Goal: Task Accomplishment & Management: Use online tool/utility

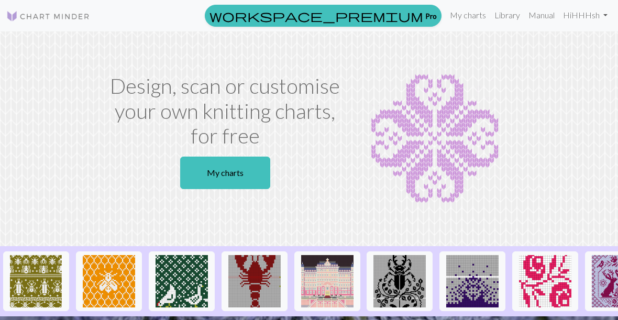
click at [472, 14] on link "My charts" at bounding box center [468, 15] width 45 height 21
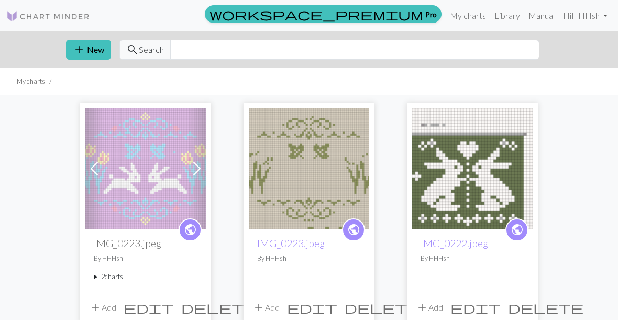
click at [170, 192] on img at bounding box center [145, 168] width 121 height 121
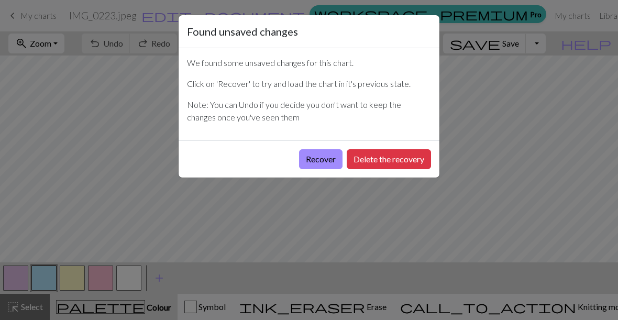
click at [322, 160] on button "Recover" at bounding box center [320, 159] width 43 height 20
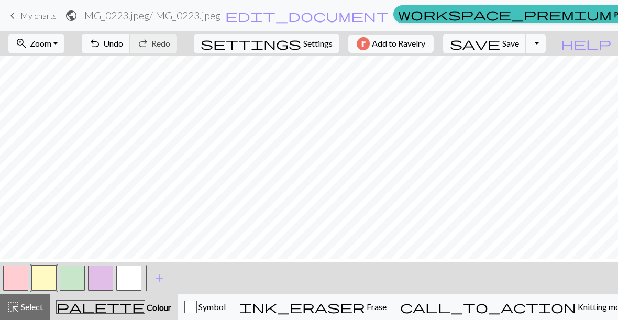
scroll to position [112, 0]
click at [20, 279] on button "button" at bounding box center [15, 278] width 25 height 25
click at [76, 279] on button "button" at bounding box center [72, 278] width 25 height 25
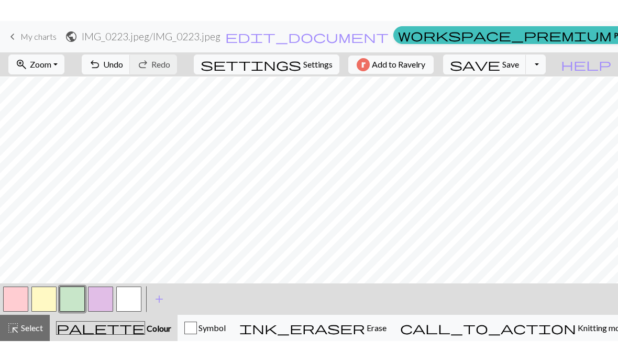
scroll to position [100, 0]
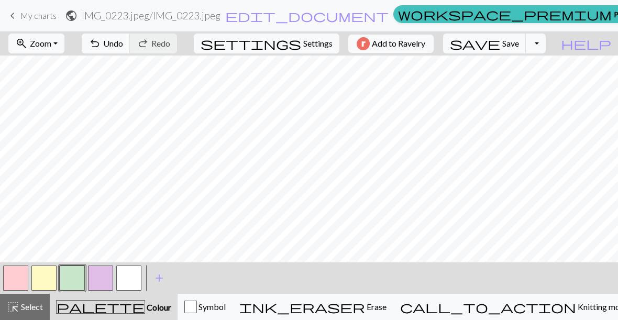
click at [546, 47] on button "Toggle Dropdown" at bounding box center [536, 44] width 20 height 20
click at [525, 73] on button "file_copy Save a copy" at bounding box center [459, 66] width 173 height 17
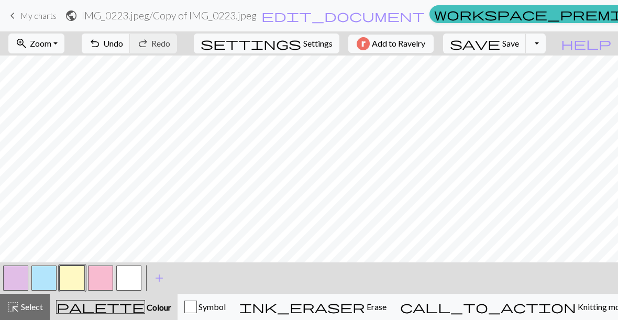
click at [27, 17] on span "My charts" at bounding box center [38, 15] width 36 height 10
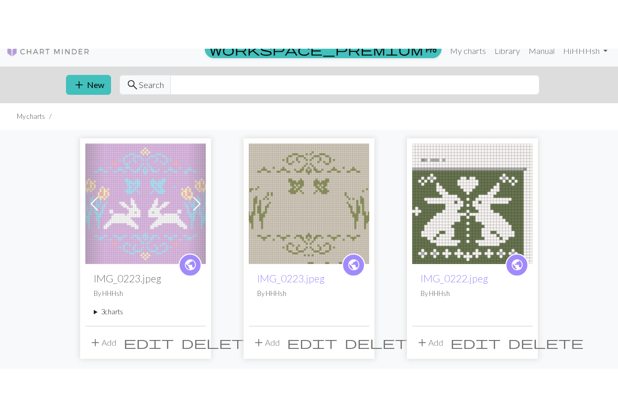
scroll to position [14, 0]
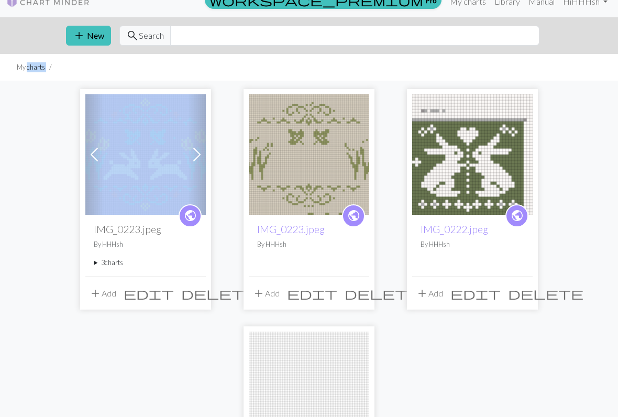
click at [148, 320] on div "Previous Next public IMG_0223.jpeg By HHHsh 3 charts IMG_0223.jpeg delete Copy …" at bounding box center [309, 313] width 503 height 464
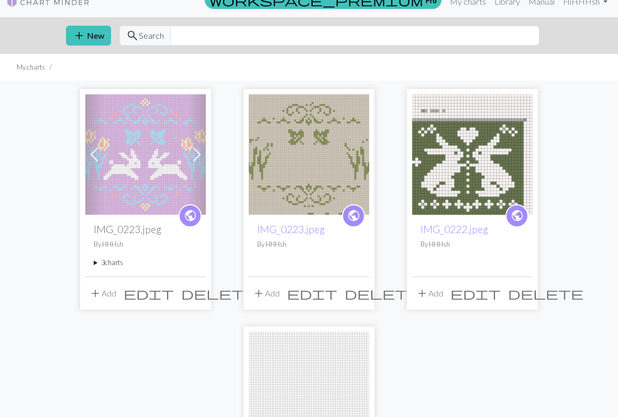
click at [174, 296] on span "edit" at bounding box center [149, 293] width 50 height 15
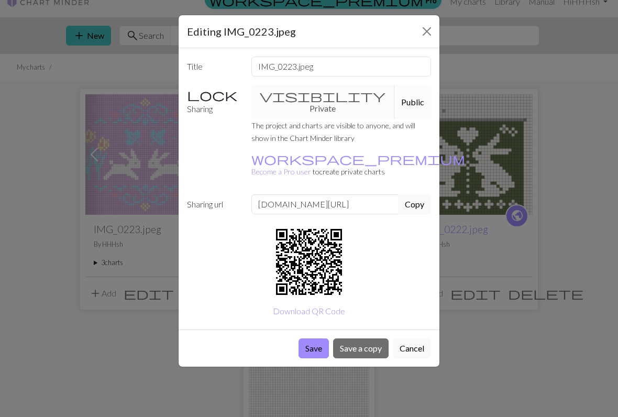
click at [380, 320] on button "Save a copy" at bounding box center [361, 349] width 56 height 20
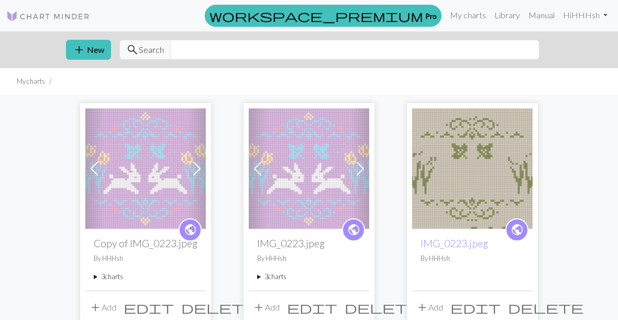
scroll to position [69, 0]
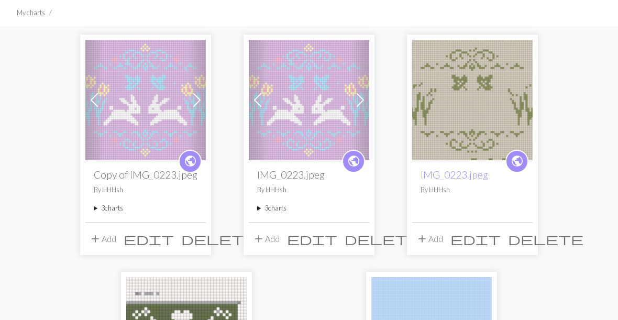
click at [148, 178] on h2 "Copy of IMG_0223.jpeg" at bounding box center [146, 175] width 104 height 12
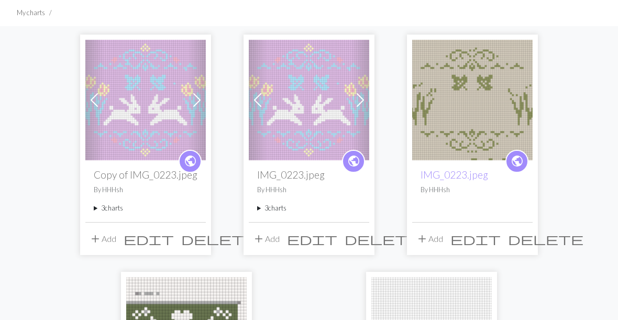
click at [174, 244] on span "edit" at bounding box center [149, 239] width 50 height 15
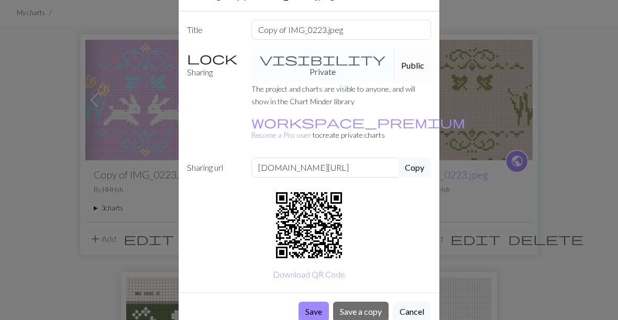
scroll to position [36, 0]
click at [441, 274] on div "Editing Copy of IMG_0223.jpeg Title Copy of IMG_0223.jpeg Sharing visibility Pr…" at bounding box center [309, 160] width 618 height 320
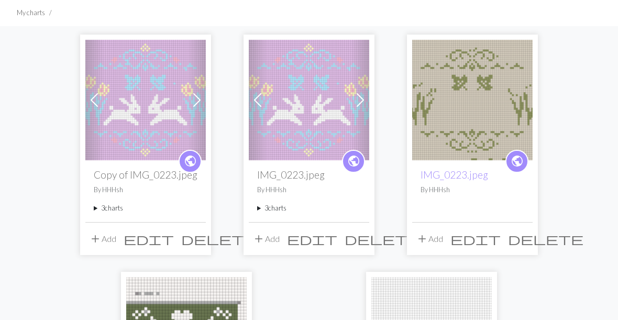
click at [151, 114] on img at bounding box center [145, 100] width 121 height 121
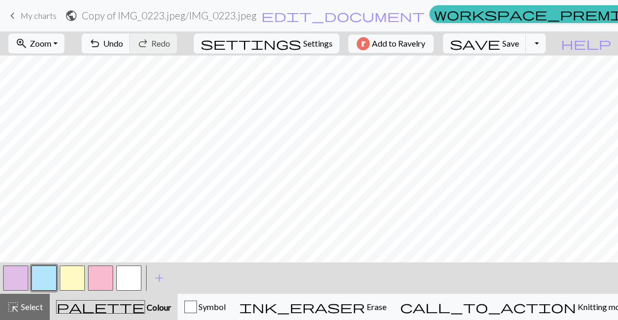
scroll to position [71, 29]
click at [394, 317] on button "ink_eraser Erase Erase" at bounding box center [313, 307] width 161 height 26
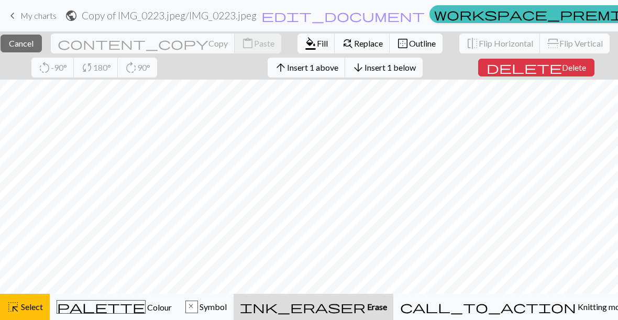
scroll to position [147, 13]
click at [152, 314] on button "palette Colour Colour" at bounding box center [114, 307] width 129 height 26
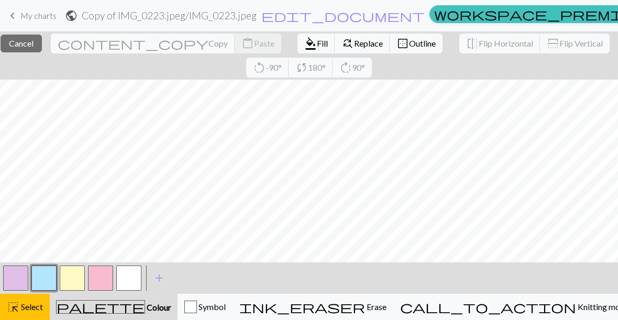
click at [20, 287] on button "button" at bounding box center [15, 278] width 25 height 25
click at [28, 314] on button "highlight_alt Select Select" at bounding box center [25, 307] width 50 height 26
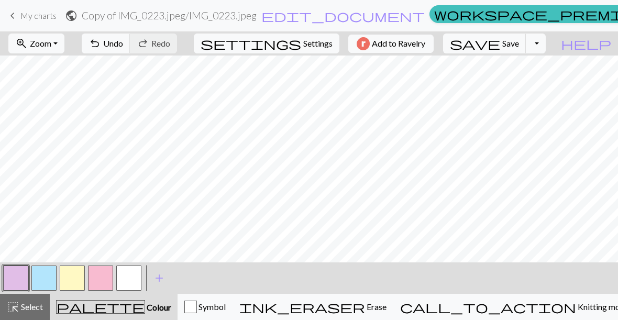
click at [112, 306] on span "palette" at bounding box center [101, 307] width 88 height 15
click at [47, 280] on button "button" at bounding box center [43, 278] width 25 height 25
click at [18, 277] on button "button" at bounding box center [15, 278] width 25 height 25
click at [60, 50] on button "zoom_in Zoom Zoom" at bounding box center [36, 44] width 56 height 20
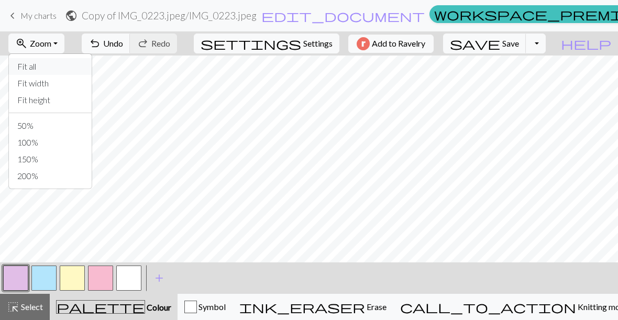
click at [79, 70] on button "Fit all" at bounding box center [50, 66] width 83 height 17
click at [64, 47] on button "zoom_in Zoom Zoom" at bounding box center [36, 44] width 56 height 20
click at [18, 282] on button "button" at bounding box center [15, 278] width 25 height 25
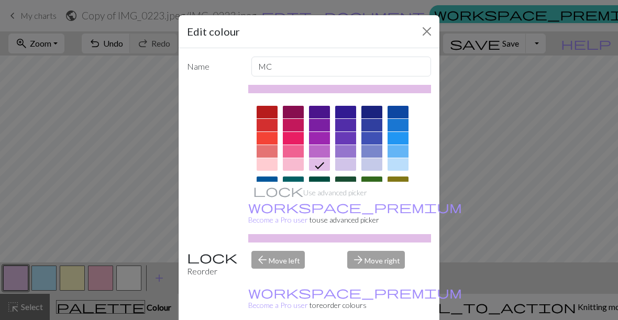
scroll to position [0, 0]
click at [285, 161] on div at bounding box center [293, 164] width 21 height 13
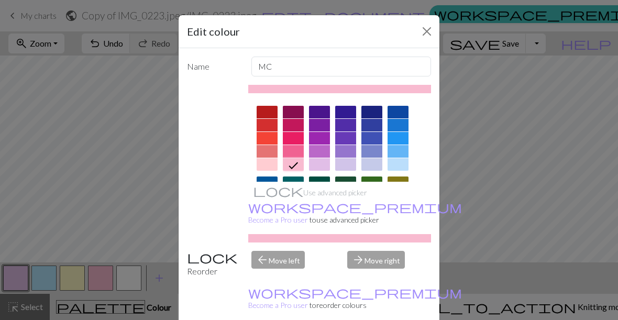
click at [273, 162] on div at bounding box center [267, 164] width 21 height 13
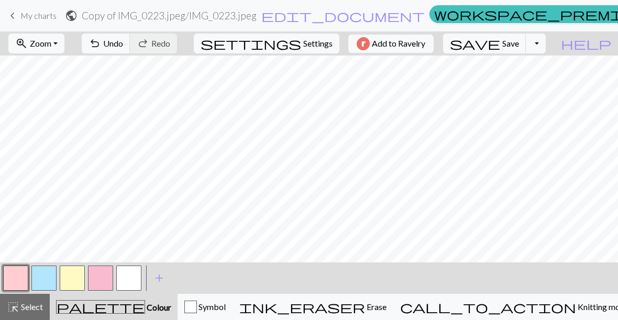
click at [17, 279] on button "button" at bounding box center [15, 278] width 25 height 25
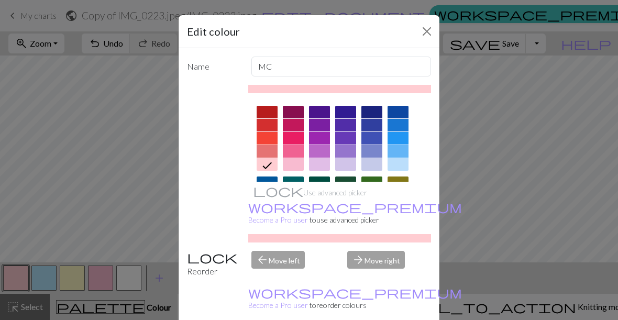
click at [288, 168] on div at bounding box center [293, 164] width 21 height 13
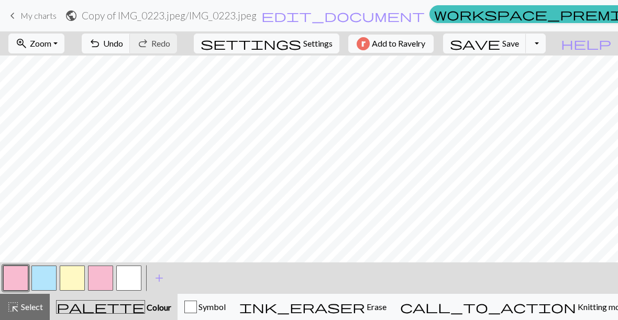
click at [28, 281] on button "button" at bounding box center [15, 278] width 25 height 25
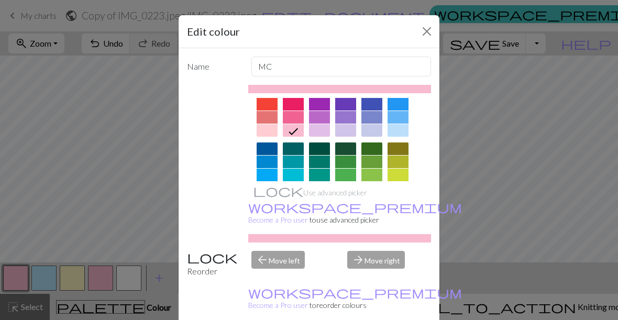
scroll to position [34, 0]
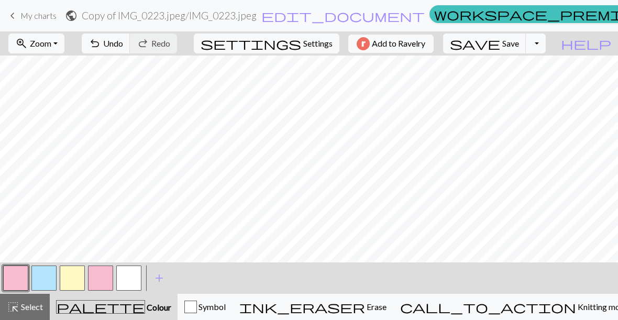
click at [47, 288] on button "button" at bounding box center [43, 278] width 25 height 25
click at [50, 281] on button "button" at bounding box center [43, 278] width 25 height 25
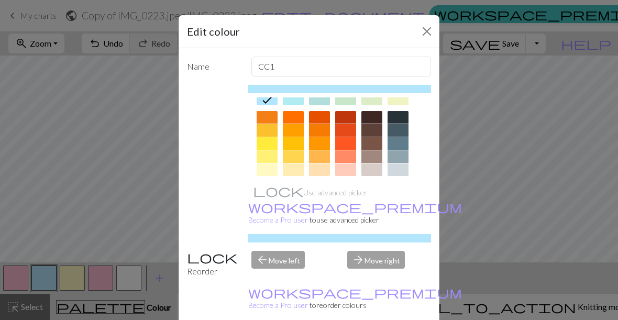
scroll to position [137, 0]
click at [266, 169] on div at bounding box center [267, 168] width 21 height 13
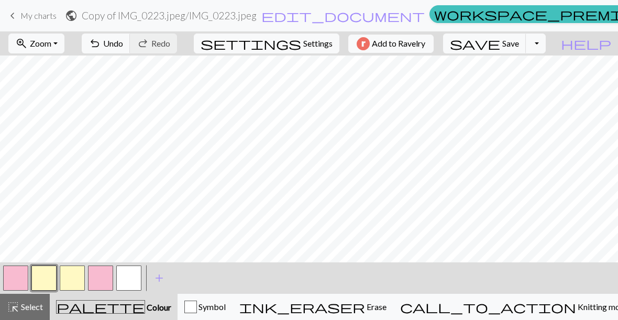
click at [67, 279] on button "button" at bounding box center [72, 278] width 25 height 25
click at [73, 274] on button "button" at bounding box center [72, 278] width 25 height 25
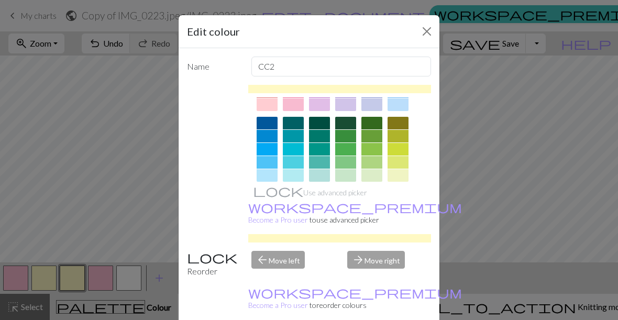
scroll to position [64, 0]
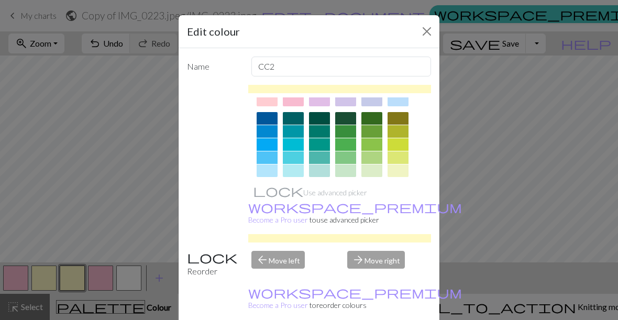
click at [344, 172] on div at bounding box center [345, 171] width 21 height 13
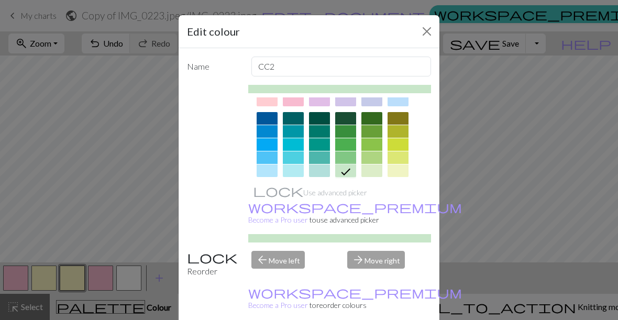
click at [380, 169] on div at bounding box center [372, 171] width 21 height 13
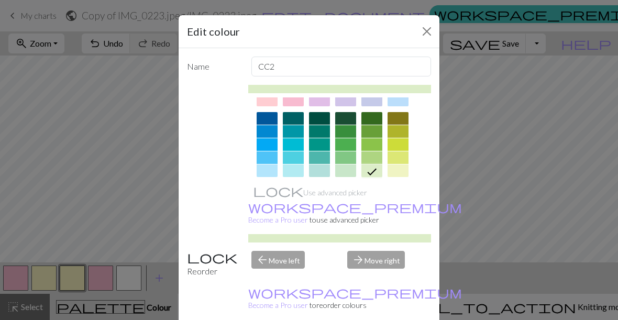
click at [353, 174] on div at bounding box center [345, 171] width 21 height 13
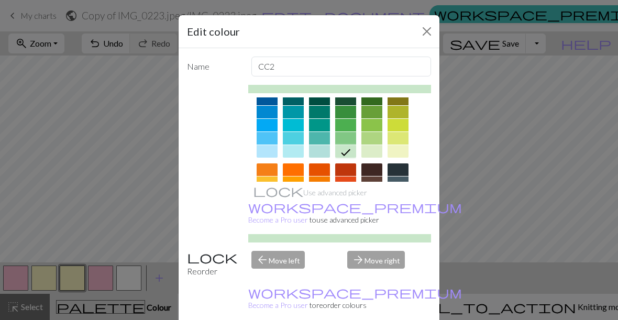
scroll to position [83, 0]
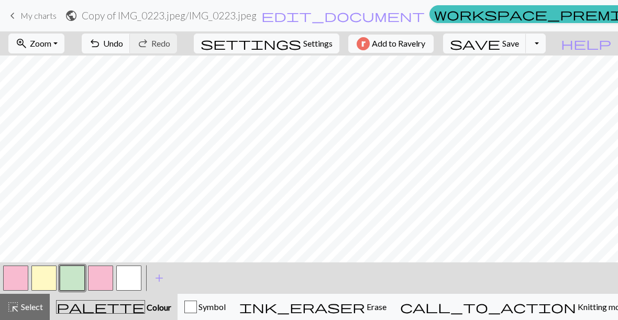
click at [103, 276] on button "button" at bounding box center [100, 278] width 25 height 25
click at [102, 277] on button "button" at bounding box center [100, 278] width 25 height 25
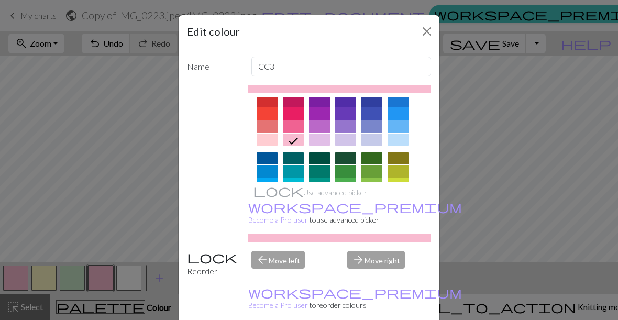
scroll to position [25, 0]
click at [314, 138] on div at bounding box center [319, 139] width 21 height 13
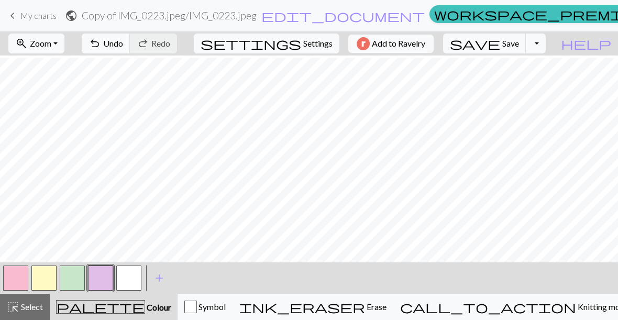
scroll to position [155, 0]
click at [24, 281] on button "button" at bounding box center [15, 278] width 25 height 25
click at [20, 280] on button "button" at bounding box center [15, 278] width 25 height 25
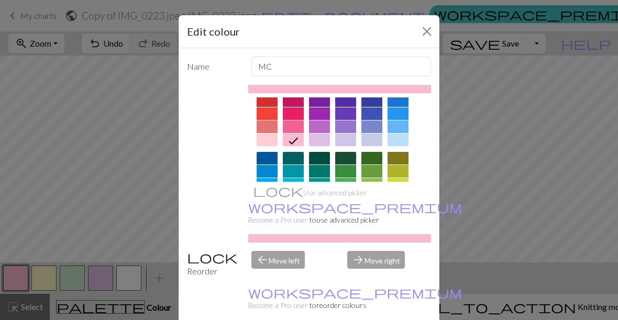
scroll to position [25, 0]
click at [257, 141] on div at bounding box center [267, 139] width 21 height 13
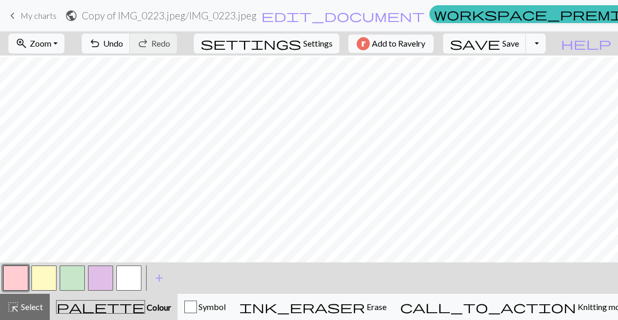
scroll to position [86, 0]
click at [16, 284] on button "button" at bounding box center [15, 278] width 25 height 25
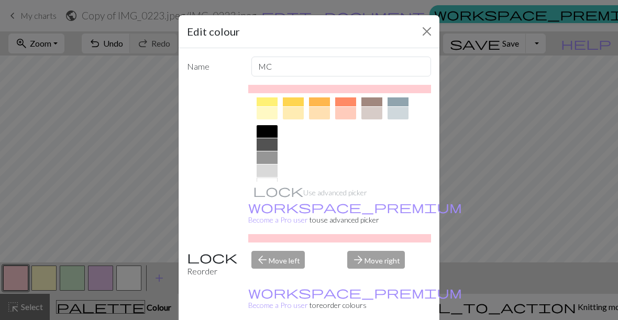
scroll to position [190, 0]
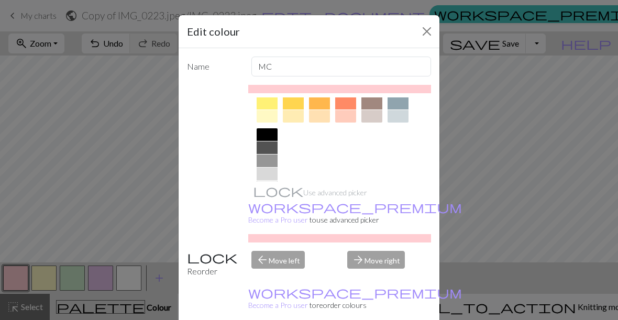
click at [433, 31] on button "Close" at bounding box center [427, 31] width 17 height 17
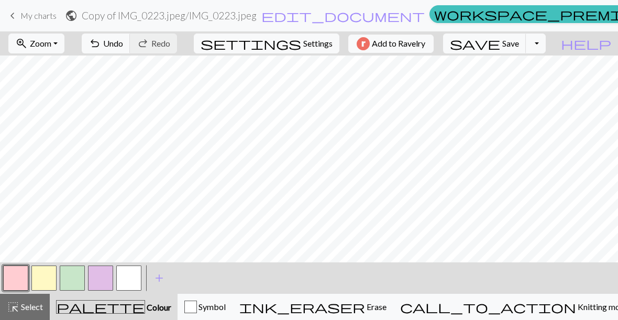
click at [365, 308] on span "ink_eraser" at bounding box center [302, 307] width 126 height 15
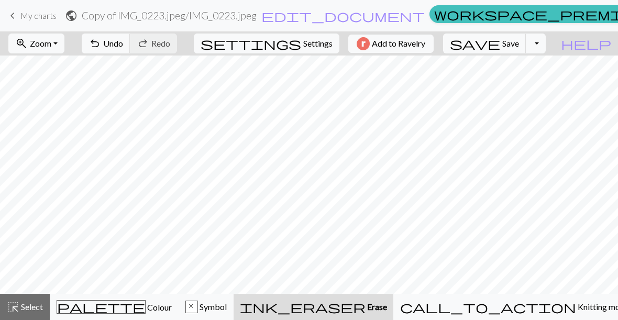
click at [123, 41] on span "Undo" at bounding box center [113, 43] width 20 height 10
click at [123, 39] on span "Undo" at bounding box center [113, 43] width 20 height 10
click at [123, 41] on span "Undo" at bounding box center [113, 43] width 20 height 10
click at [129, 314] on button "palette Colour Colour" at bounding box center [114, 307] width 129 height 26
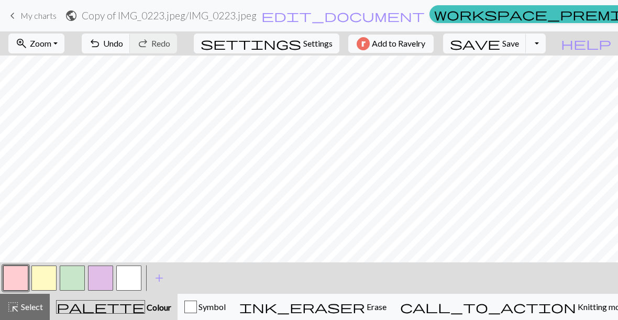
click at [22, 280] on button "button" at bounding box center [15, 278] width 25 height 25
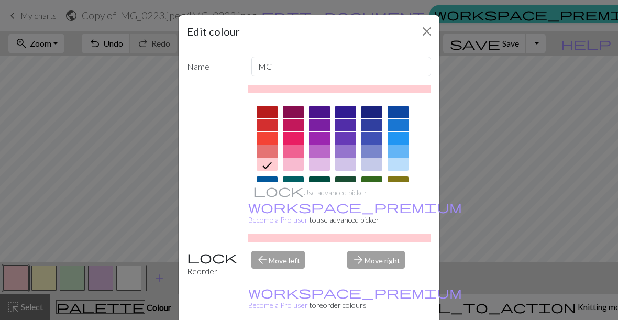
click at [511, 126] on div "Edit colour Name MC Use advanced picker workspace_premium Become a Pro user to …" at bounding box center [309, 160] width 618 height 320
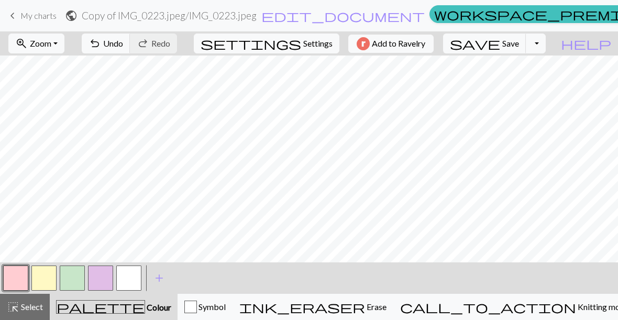
click at [16, 282] on button "button" at bounding box center [15, 278] width 25 height 25
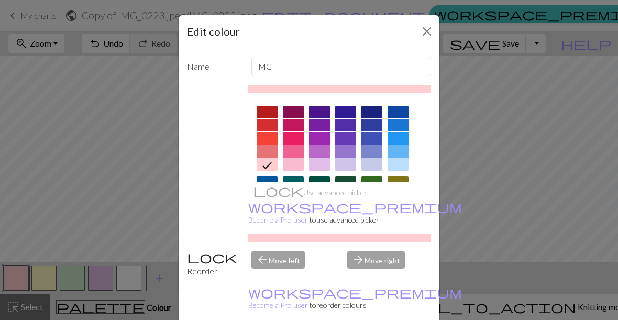
click at [485, 125] on div "Edit colour Name MC Use advanced picker workspace_premium Become a Pro user to …" at bounding box center [309, 160] width 618 height 320
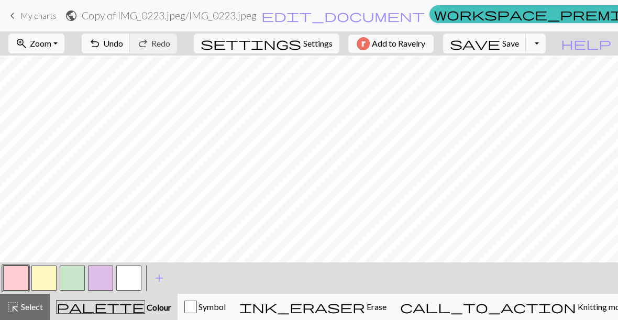
click at [17, 277] on button "button" at bounding box center [15, 278] width 25 height 25
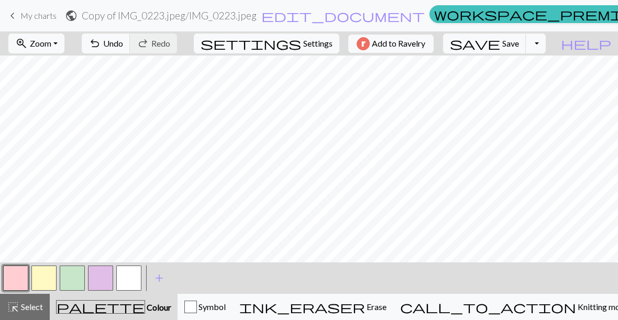
click at [99, 310] on div "palette Colour Colour" at bounding box center [113, 307] width 115 height 14
click at [387, 308] on span "Erase" at bounding box center [375, 307] width 21 height 10
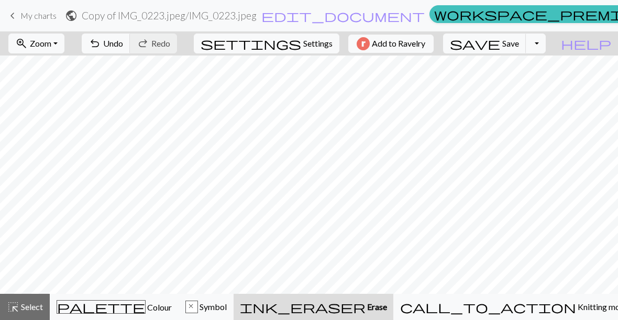
click at [378, 311] on div "ink_eraser Erase Erase" at bounding box center [313, 307] width 147 height 13
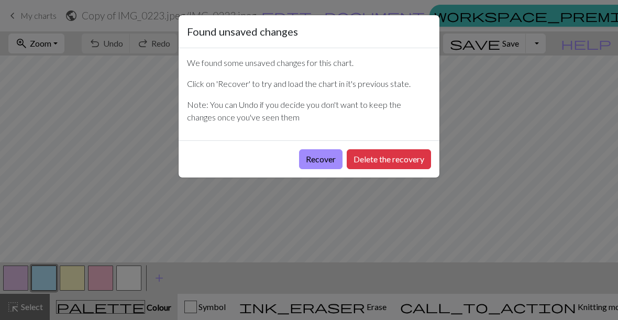
click at [324, 160] on button "Recover" at bounding box center [320, 159] width 43 height 20
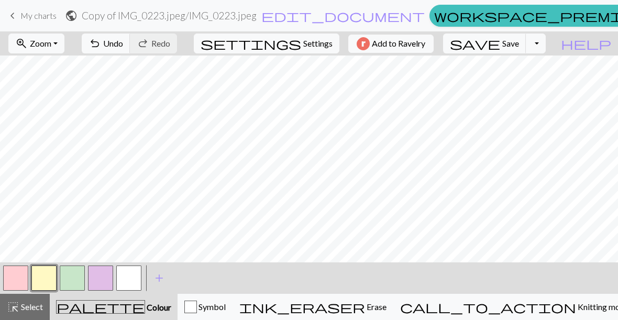
click at [64, 47] on button "zoom_in Zoom Zoom" at bounding box center [36, 44] width 56 height 20
click at [86, 69] on button "Fit all" at bounding box center [50, 66] width 83 height 17
click at [387, 311] on div "ink_eraser Erase Erase" at bounding box center [312, 307] width 147 height 13
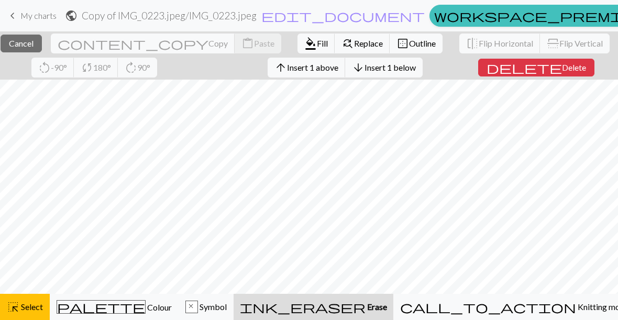
click at [146, 303] on span "Colour" at bounding box center [159, 307] width 26 height 10
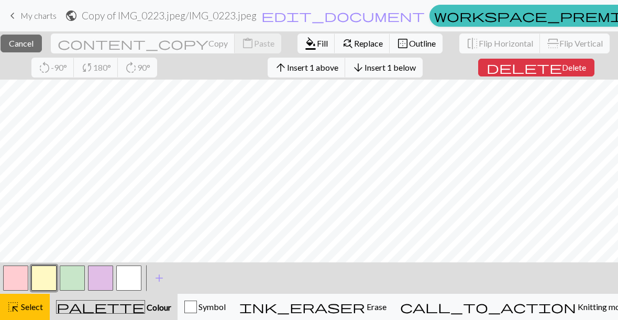
click at [368, 303] on div "ink_eraser Erase Erase" at bounding box center [312, 307] width 147 height 13
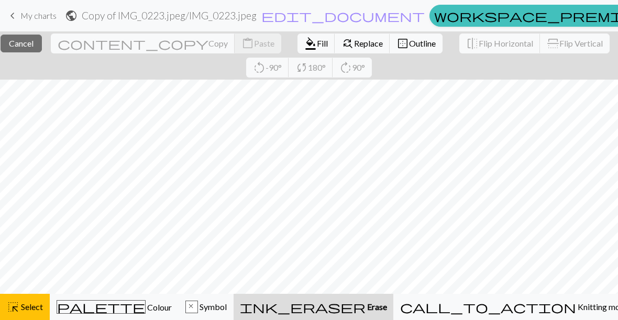
click at [343, 309] on div "ink_eraser Erase Erase" at bounding box center [313, 307] width 147 height 13
click at [25, 309] on span "Select" at bounding box center [31, 307] width 24 height 10
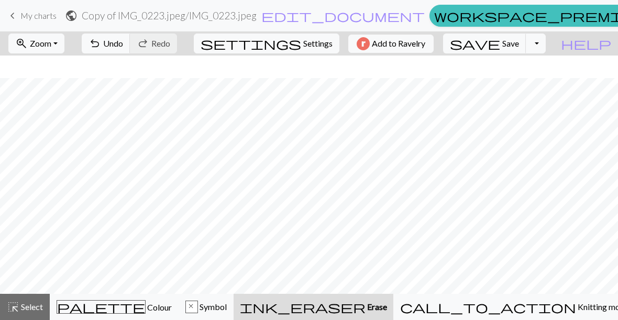
scroll to position [113, 0]
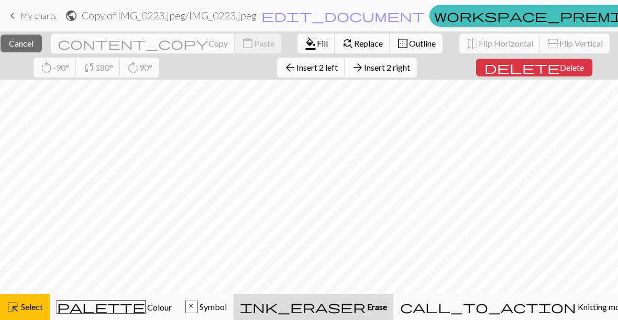
click at [22, 311] on span "Select" at bounding box center [31, 307] width 24 height 10
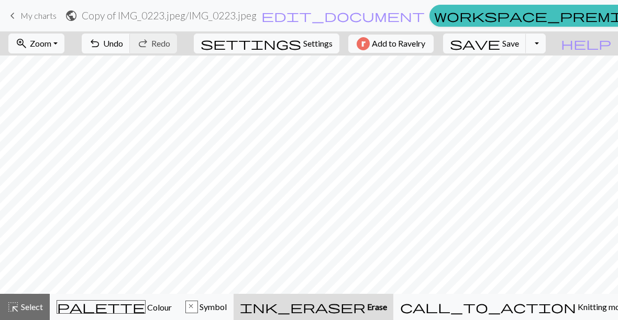
click at [394, 314] on button "ink_eraser Erase Erase" at bounding box center [314, 307] width 160 height 26
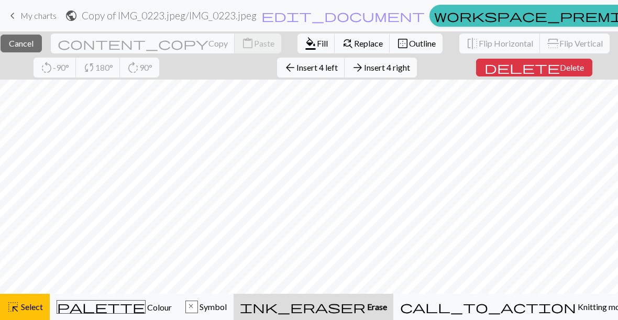
click at [25, 301] on div "highlight_alt Select Select" at bounding box center [25, 307] width 36 height 13
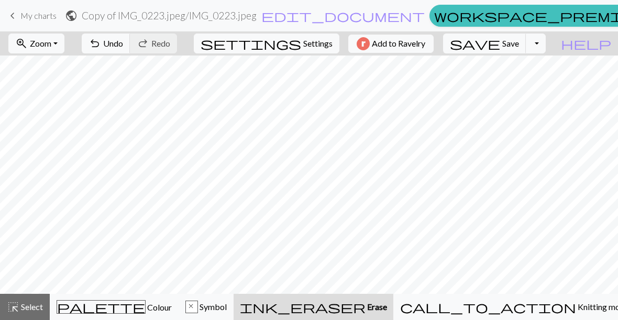
click at [387, 310] on div "ink_eraser Erase Erase" at bounding box center [313, 307] width 147 height 13
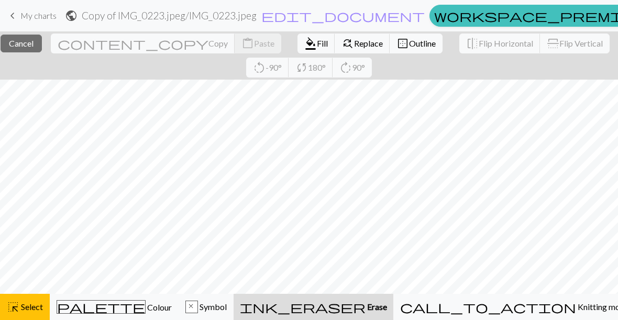
click at [387, 305] on div "ink_eraser Erase Erase" at bounding box center [313, 307] width 147 height 13
click at [31, 296] on button "highlight_alt Select Select" at bounding box center [25, 307] width 50 height 26
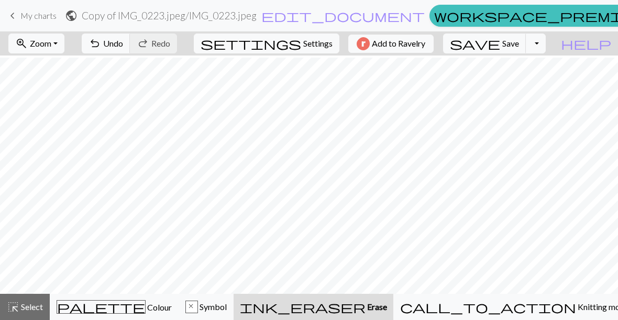
scroll to position [149, 0]
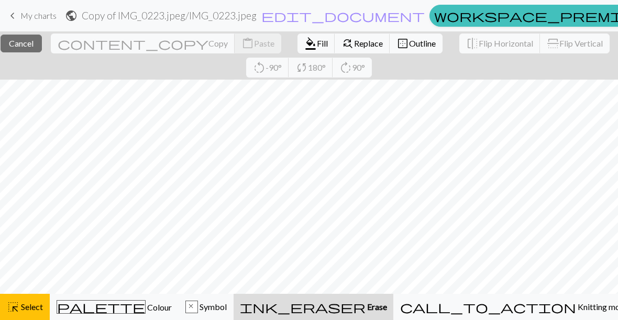
click at [36, 307] on span "Select" at bounding box center [31, 307] width 24 height 10
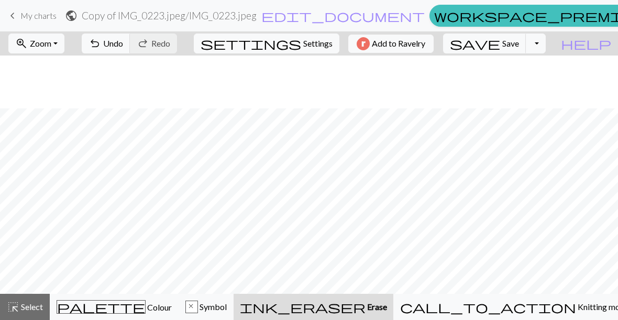
scroll to position [224, 0]
click at [387, 309] on span "Erase" at bounding box center [376, 307] width 21 height 10
click at [98, 310] on div "palette Colour Colour" at bounding box center [114, 307] width 115 height 14
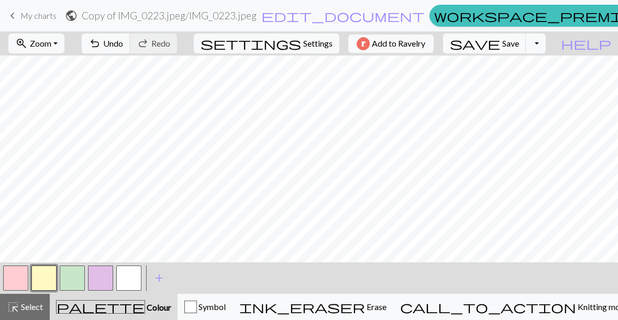
click at [20, 278] on button "button" at bounding box center [15, 278] width 25 height 25
click at [365, 313] on span "ink_eraser" at bounding box center [302, 307] width 126 height 15
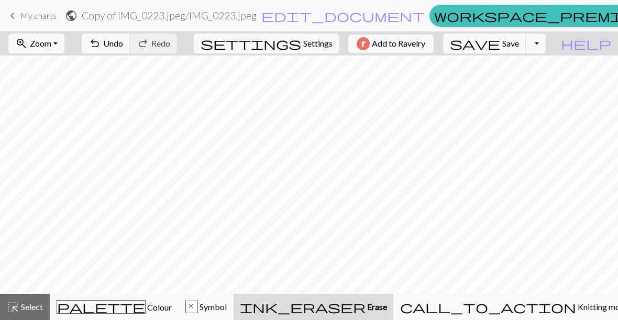
click at [113, 309] on span "palette" at bounding box center [101, 307] width 88 height 15
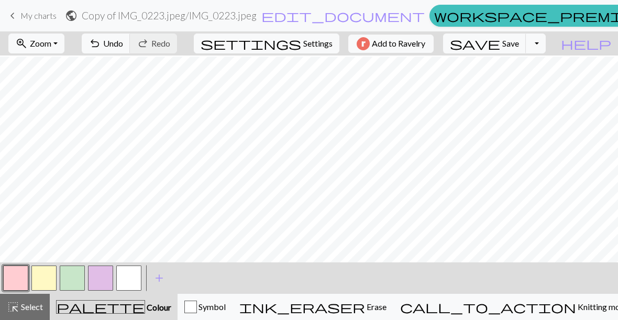
scroll to position [95, 0]
click at [387, 310] on div "ink_eraser Erase Erase" at bounding box center [312, 307] width 147 height 13
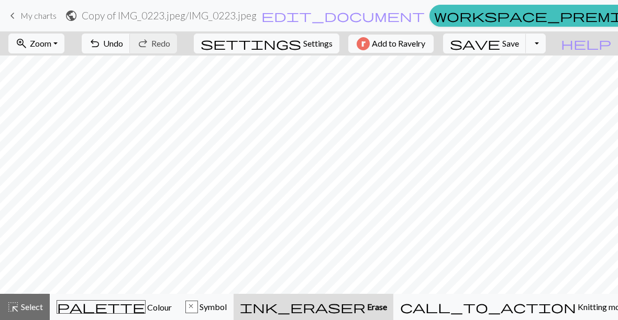
click at [146, 308] on span "Colour" at bounding box center [159, 307] width 26 height 10
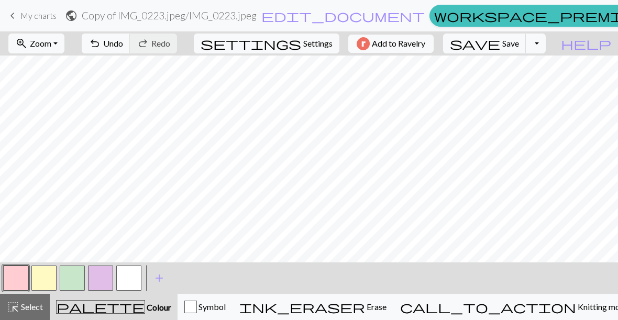
click at [387, 310] on div "ink_eraser Erase Erase" at bounding box center [312, 307] width 147 height 13
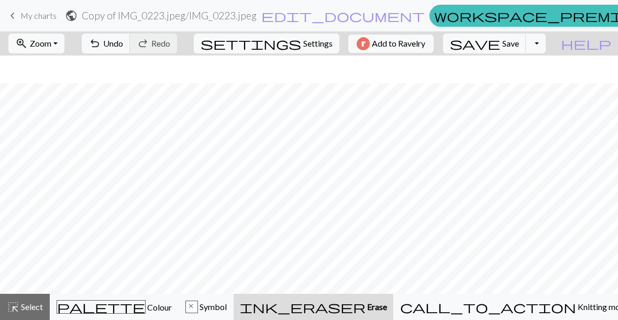
scroll to position [123, 0]
click at [527, 53] on button "save Save Save" at bounding box center [484, 44] width 83 height 20
click at [519, 44] on span "Save" at bounding box center [511, 43] width 17 height 10
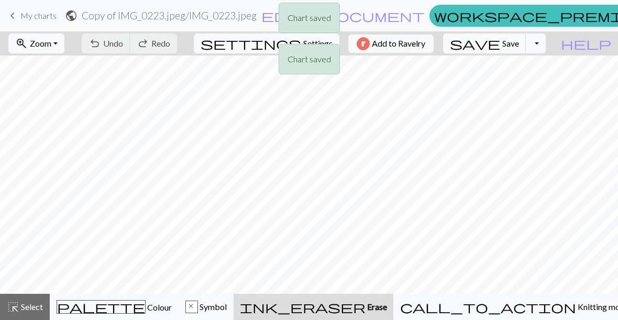
click at [559, 41] on div "Chart saved Chart saved" at bounding box center [309, 41] width 618 height 83
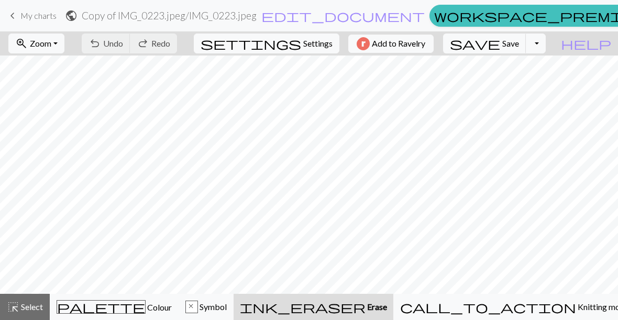
click at [519, 45] on span "Save" at bounding box center [511, 43] width 17 height 10
click at [546, 46] on button "Toggle Dropdown" at bounding box center [536, 44] width 20 height 20
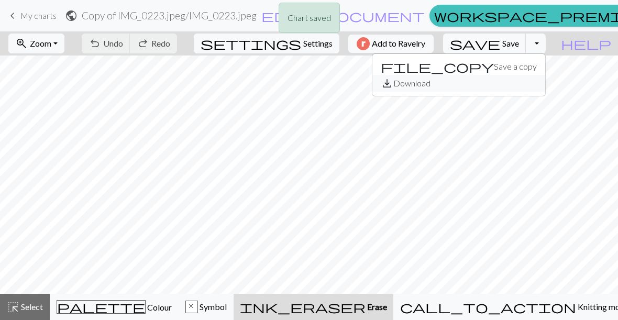
click at [527, 88] on button "save_alt Download" at bounding box center [459, 83] width 173 height 17
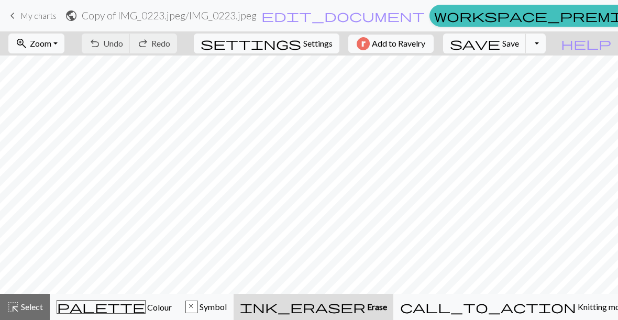
click at [546, 47] on button "Toggle Dropdown" at bounding box center [536, 44] width 20 height 20
click at [522, 86] on button "save_alt Download" at bounding box center [459, 83] width 173 height 17
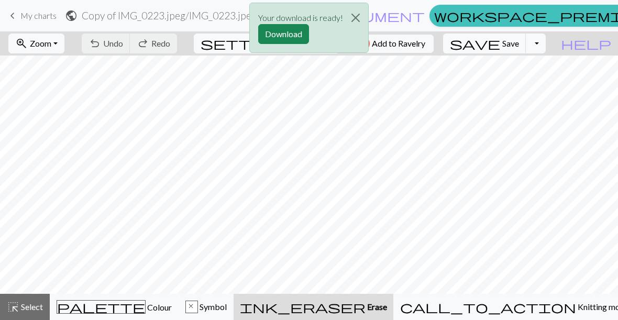
click at [292, 32] on button "Download" at bounding box center [283, 34] width 51 height 20
